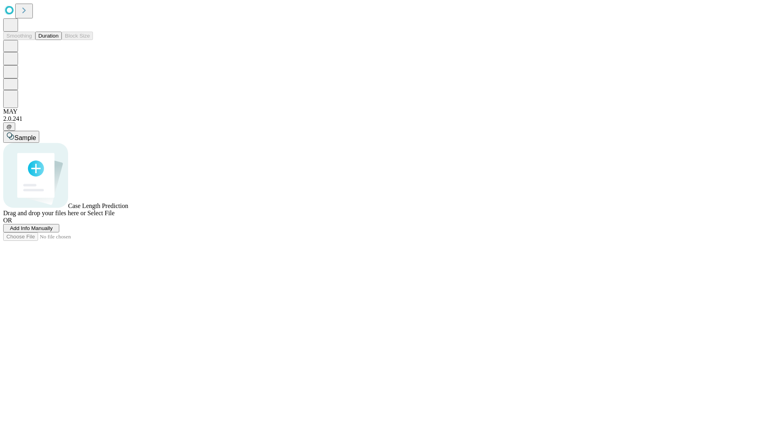
click at [58, 40] on button "Duration" at bounding box center [48, 36] width 26 height 8
click at [114, 217] on span "Select File" at bounding box center [100, 213] width 27 height 7
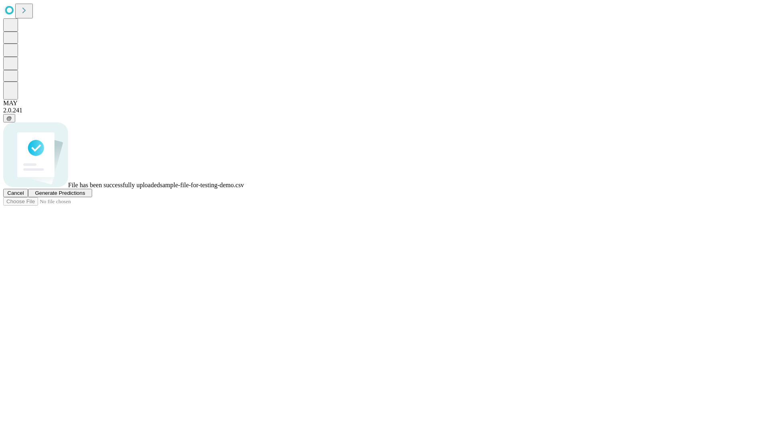
click at [85, 196] on span "Generate Predictions" at bounding box center [60, 193] width 50 height 6
